Goal: Transaction & Acquisition: Purchase product/service

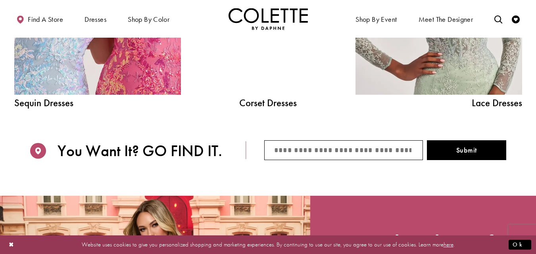
scroll to position [958, 0]
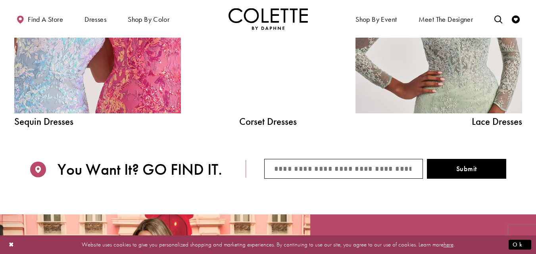
click at [330, 94] on div "**********" at bounding box center [268, 14] width 147 height 251
click at [290, 98] on div at bounding box center [268, 8] width 119 height 210
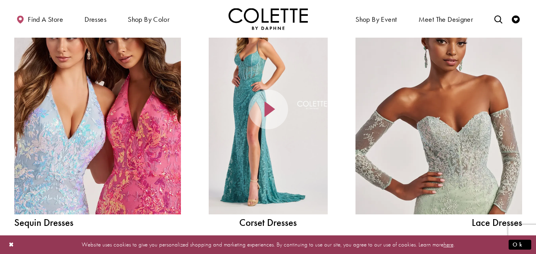
scroll to position [856, 0]
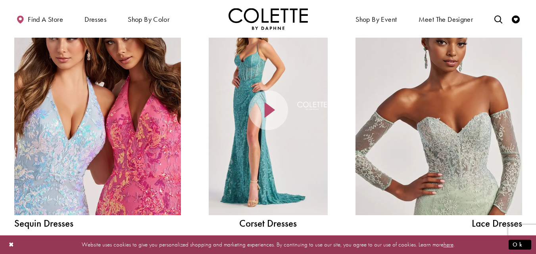
click at [280, 146] on div at bounding box center [268, 110] width 119 height 210
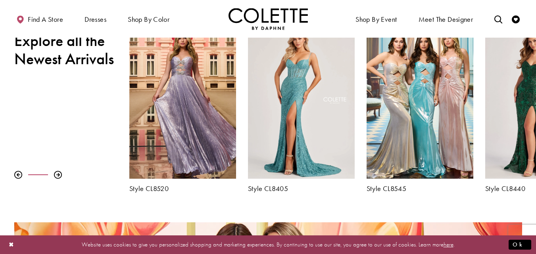
scroll to position [0, 0]
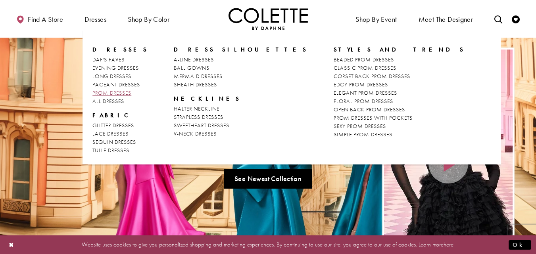
click at [119, 90] on span "PROM DRESSES" at bounding box center [111, 92] width 39 height 7
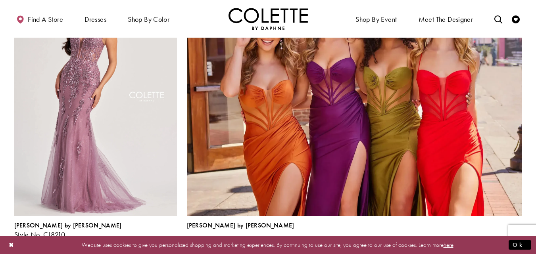
scroll to position [1725, 0]
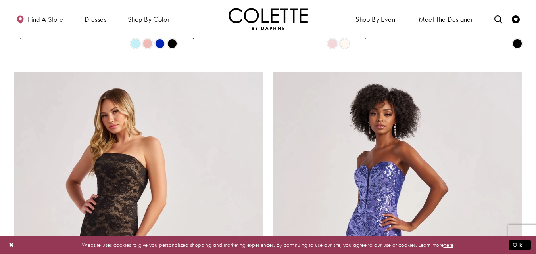
scroll to position [1343, 0]
